Goal: Information Seeking & Learning: Learn about a topic

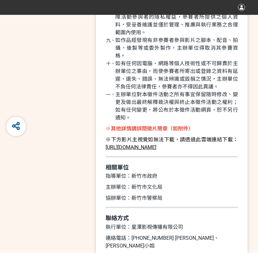
scroll to position [2280, 0]
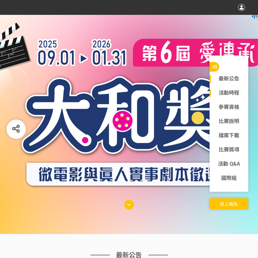
click at [227, 94] on link "活動時程" at bounding box center [228, 93] width 39 height 8
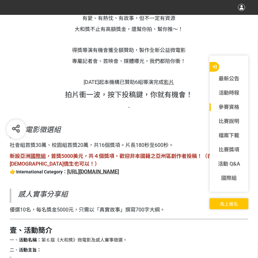
scroll to position [692, 0]
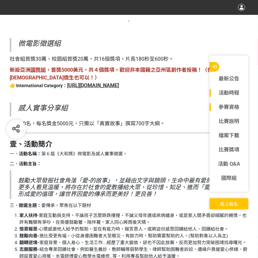
click at [222, 93] on link "活動時程" at bounding box center [228, 93] width 39 height 8
click at [232, 92] on link "活動時程" at bounding box center [228, 93] width 39 height 8
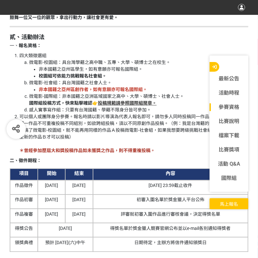
scroll to position [950, 0]
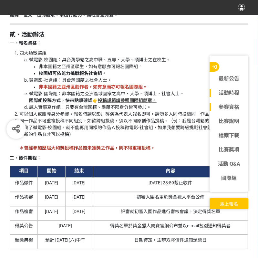
click at [233, 96] on div "活動時程" at bounding box center [228, 93] width 39 height 14
click at [229, 95] on link "活動時程" at bounding box center [228, 93] width 39 height 8
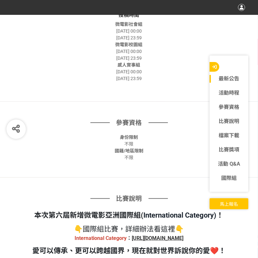
scroll to position [261, 0]
